Goal: Find specific page/section: Find specific page/section

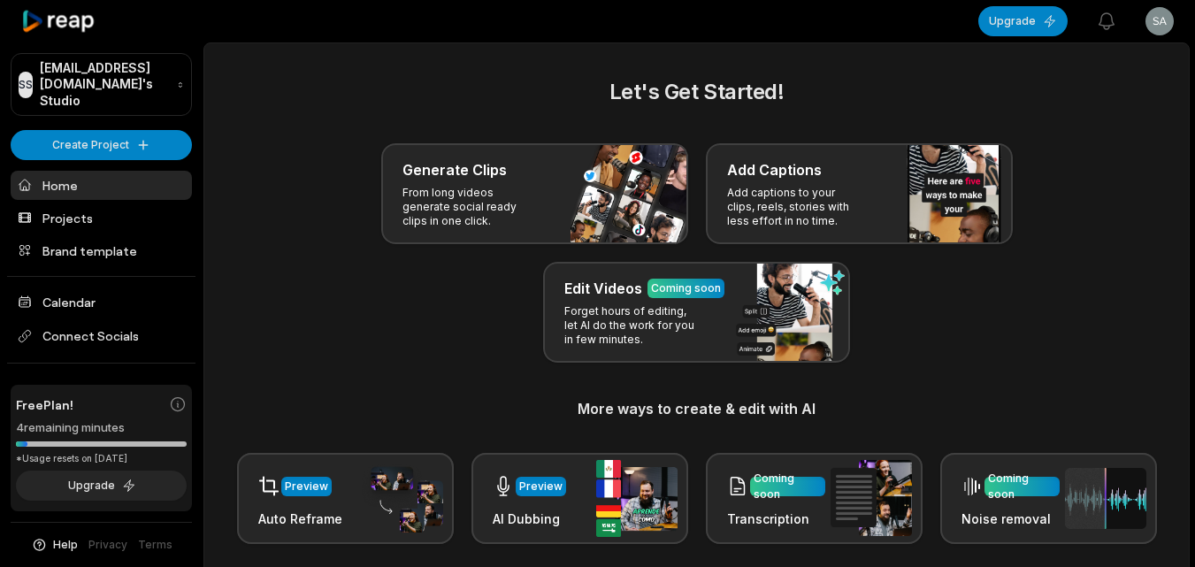
scroll to position [431, 0]
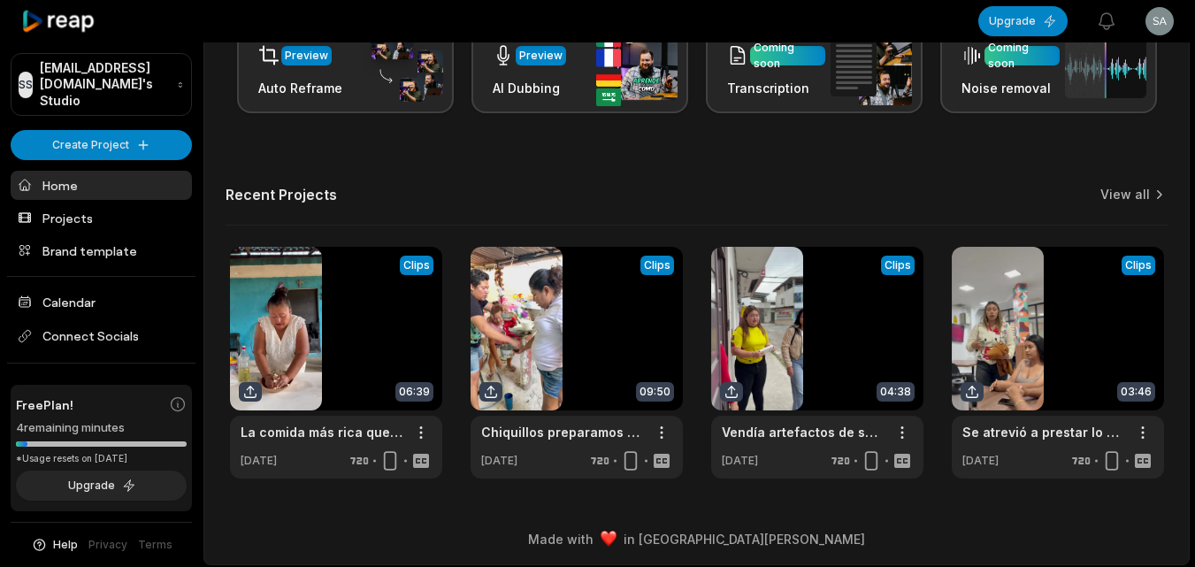
click at [363, 352] on link at bounding box center [336, 363] width 212 height 232
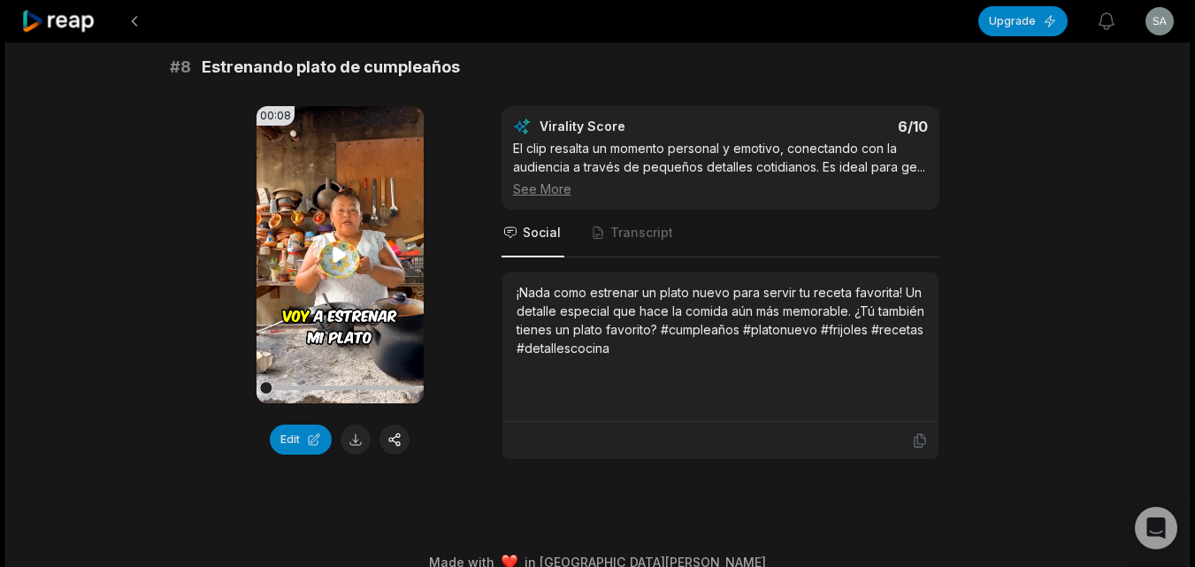
scroll to position [3735, 0]
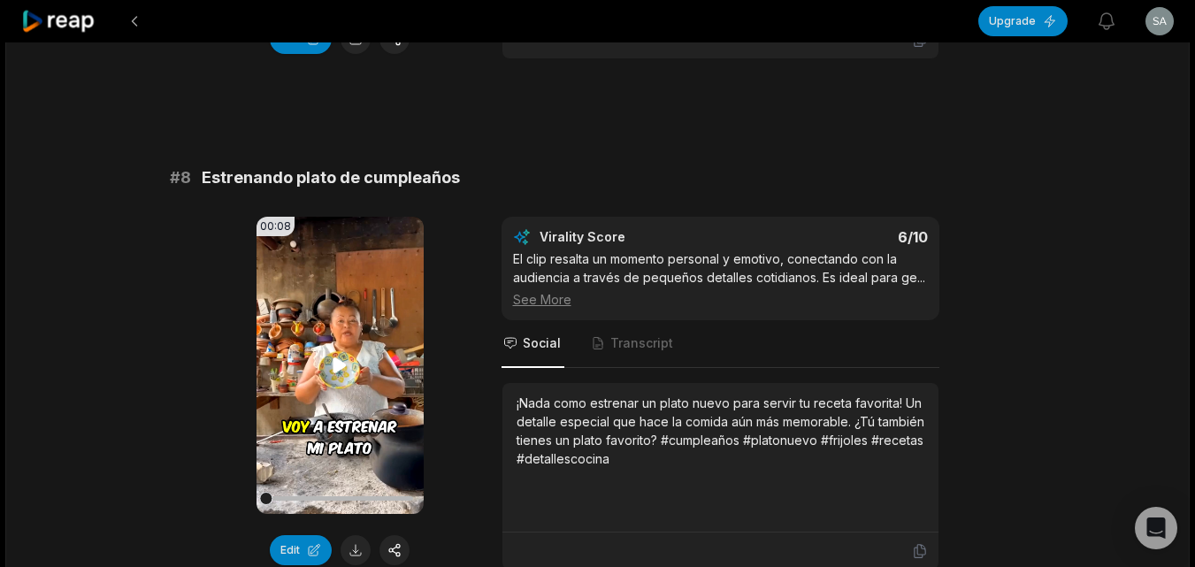
scroll to position [3647, 0]
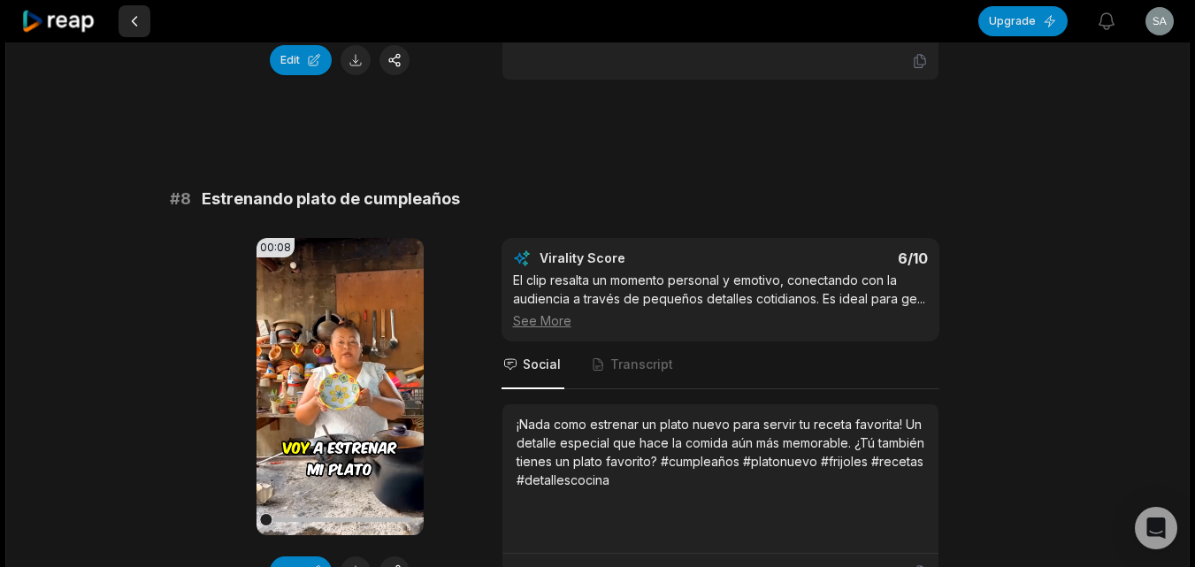
click at [131, 21] on button at bounding box center [134, 21] width 32 height 32
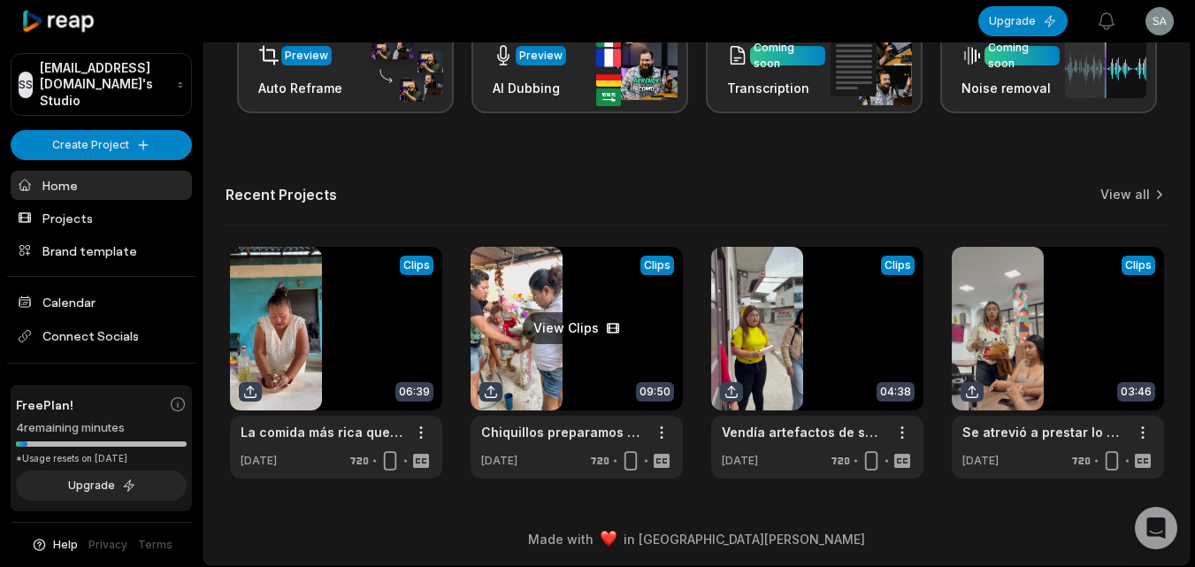
click at [559, 351] on link at bounding box center [576, 363] width 212 height 232
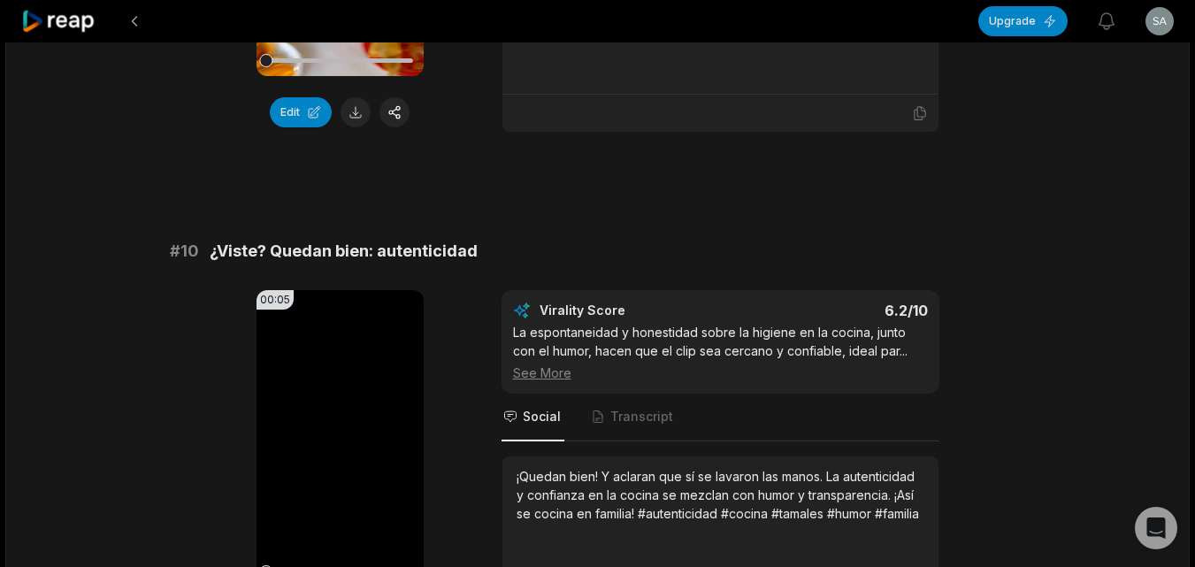
scroll to position [4739, 0]
